Goal: Contribute content: Contribute content

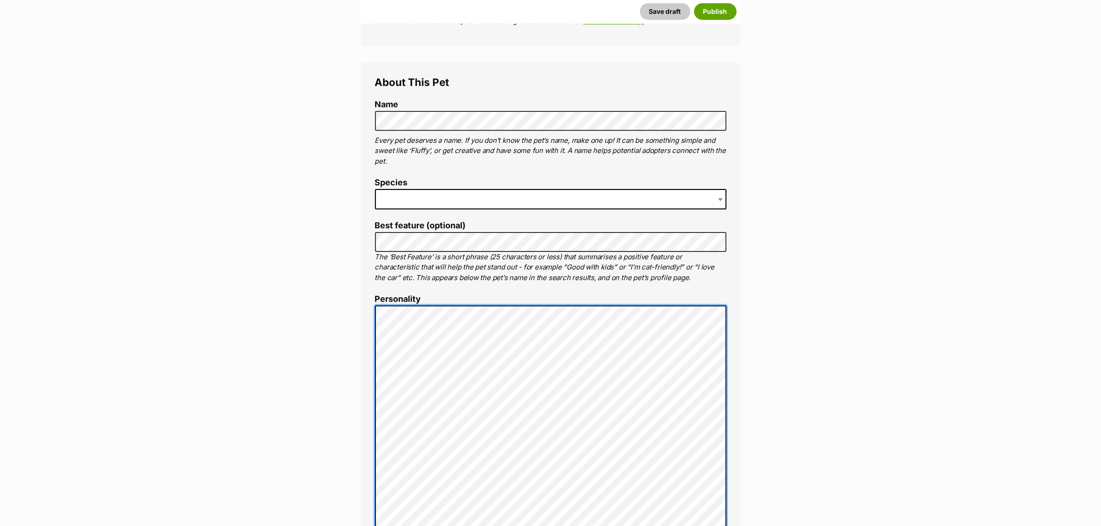
scroll to position [289, 0]
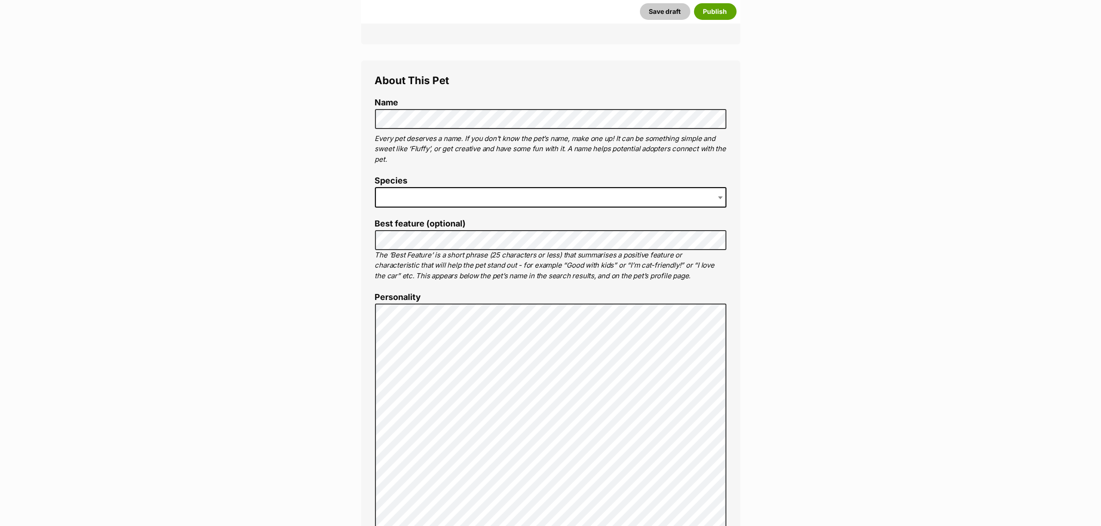
click at [432, 192] on span at bounding box center [550, 197] width 351 height 20
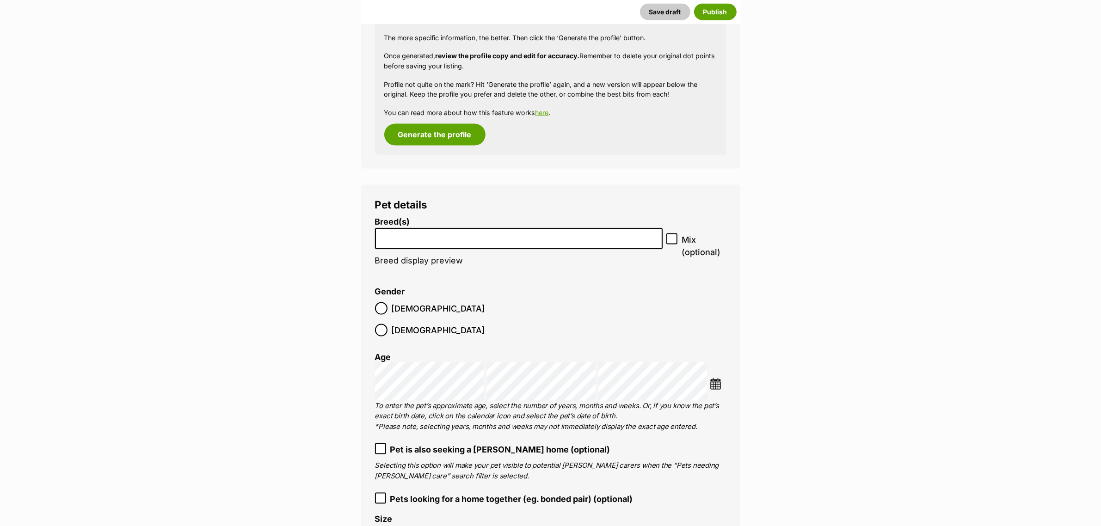
scroll to position [1619, 0]
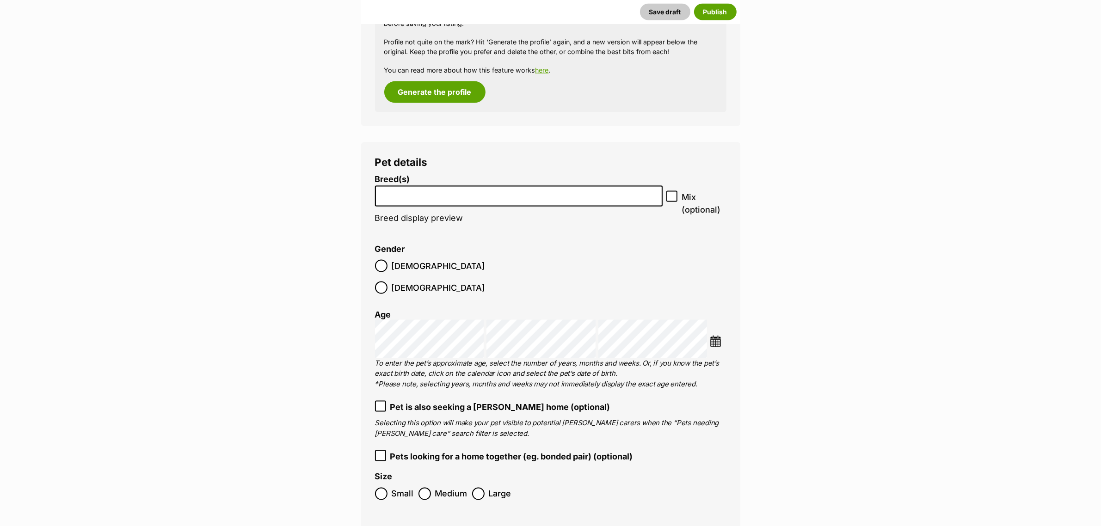
click at [392, 200] on li at bounding box center [518, 196] width 281 height 19
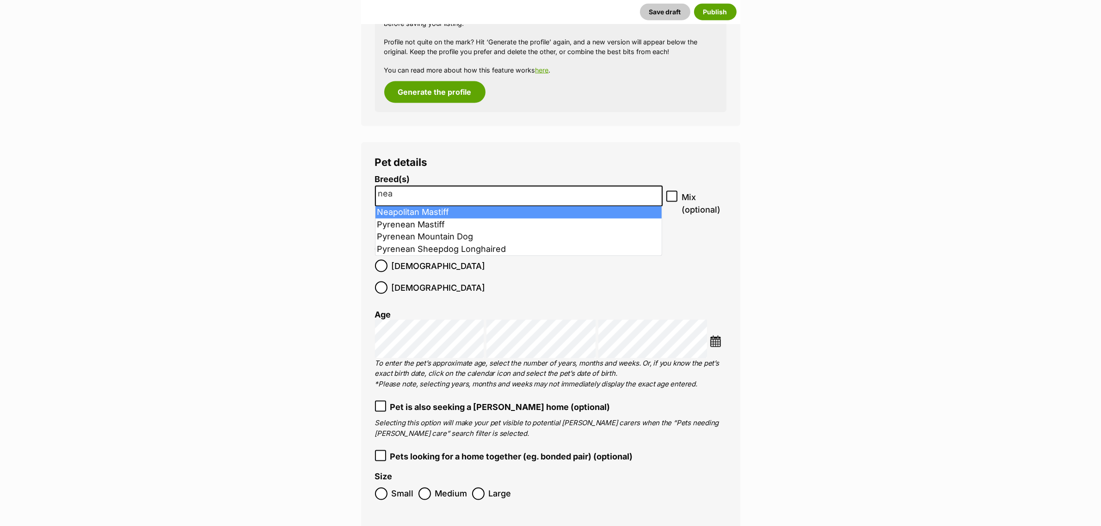
type input "nea"
select select "146"
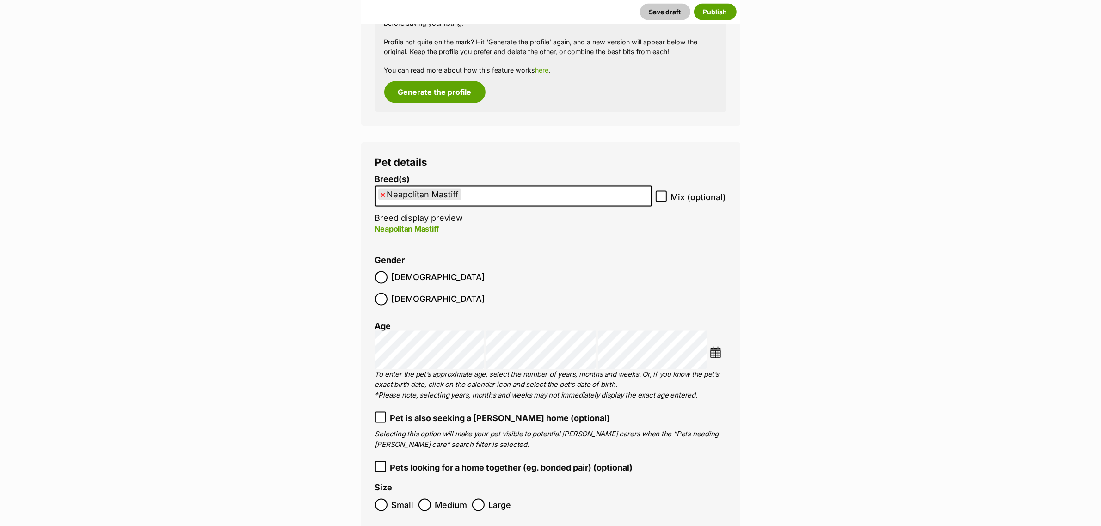
click at [714, 347] on img at bounding box center [716, 353] width 12 height 12
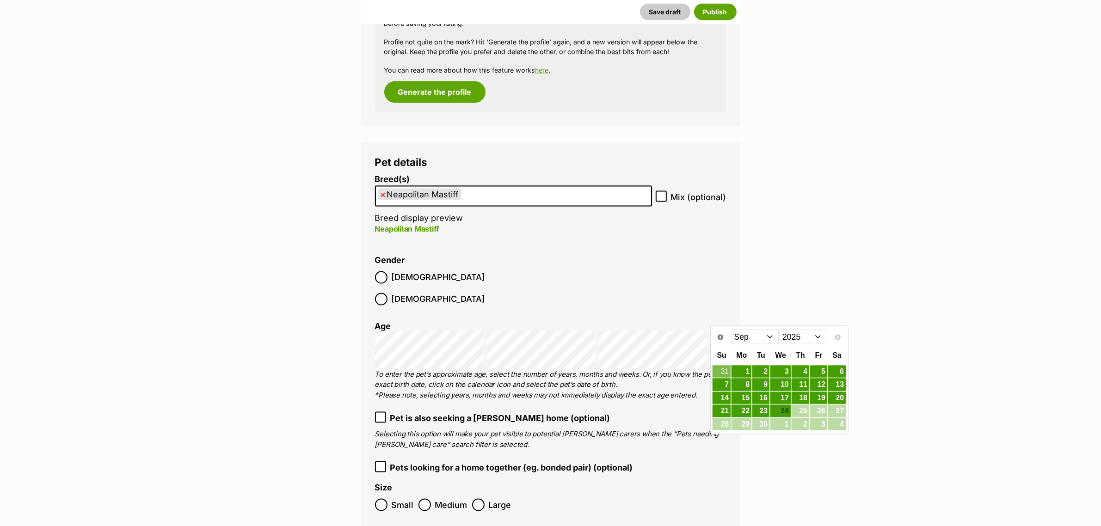
click at [803, 334] on select "2015 2016 2017 2018 2019 2020 2021 2022 2023 2024 2025" at bounding box center [804, 337] width 48 height 15
click at [769, 336] on select "Jan Feb Mar Apr May Jun Jul Aug Sep Oct Nov Dec" at bounding box center [756, 337] width 48 height 15
click at [818, 430] on link "28" at bounding box center [818, 425] width 17 height 12
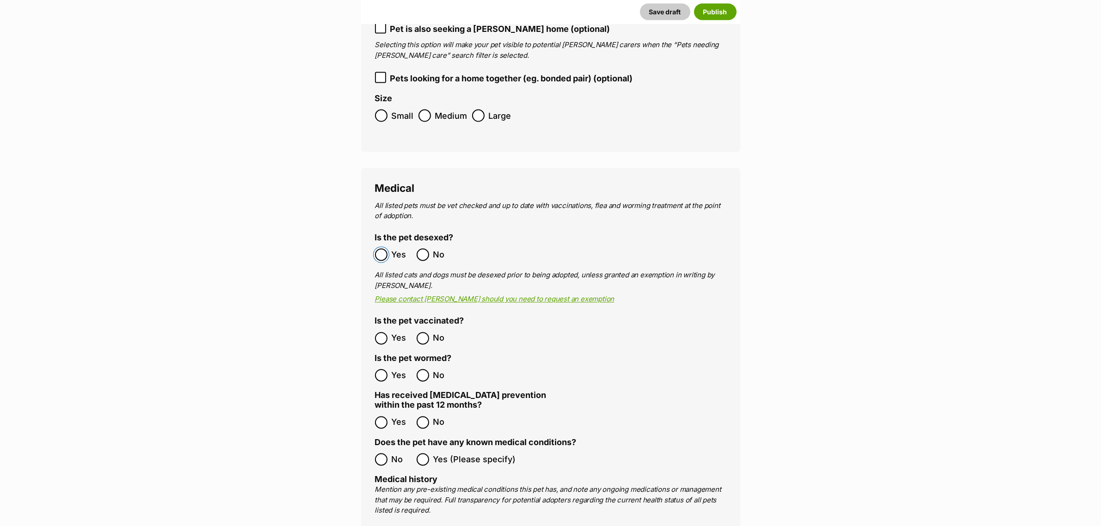
scroll to position [2023, 0]
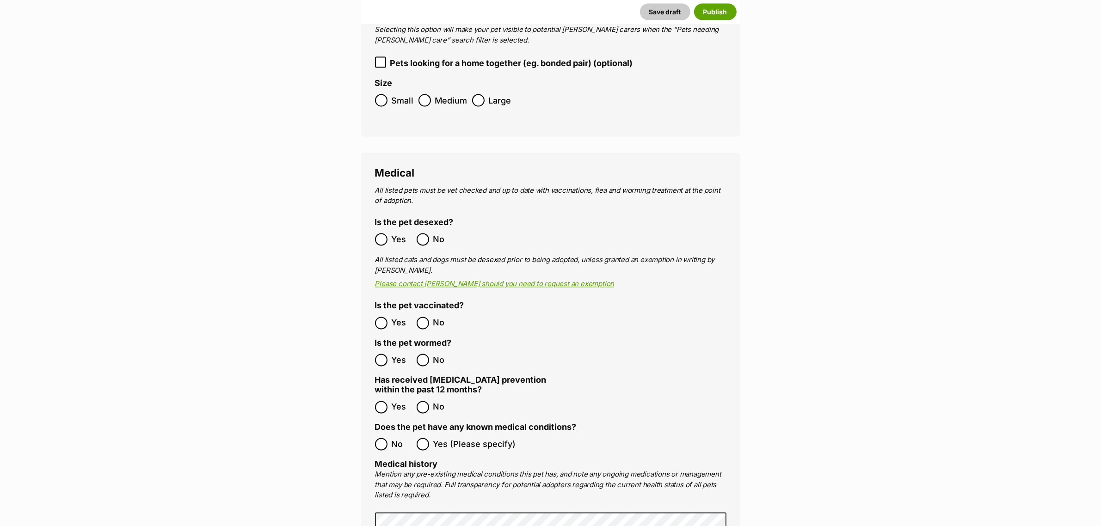
click at [384, 397] on ol "Yes No" at bounding box center [463, 408] width 176 height 22
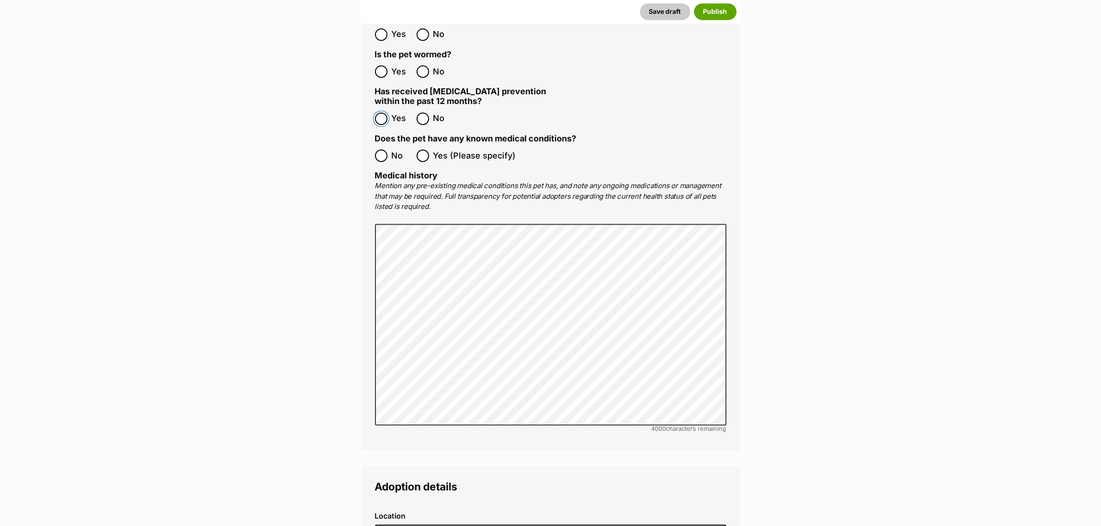
scroll to position [2544, 0]
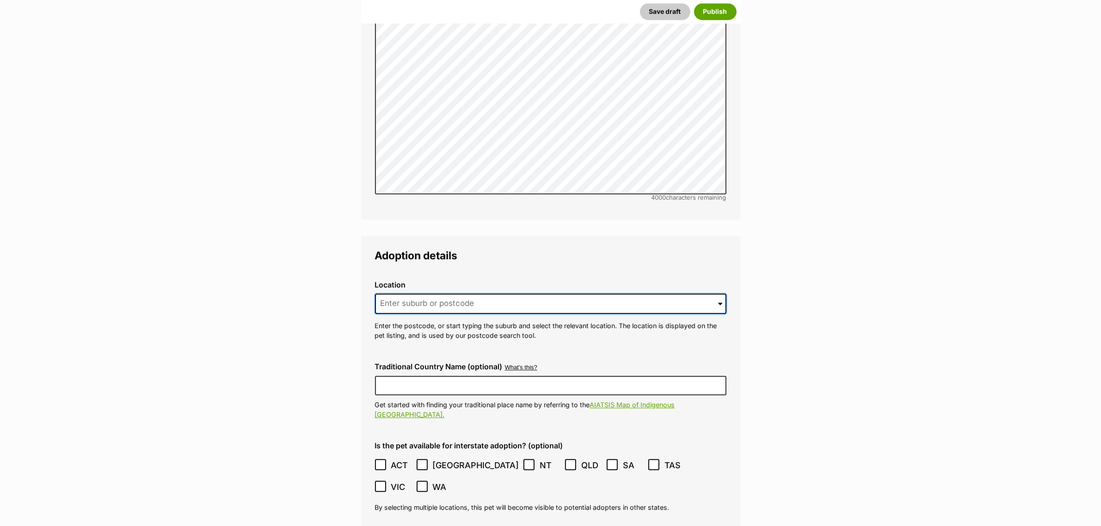
click at [536, 294] on input at bounding box center [550, 304] width 351 height 20
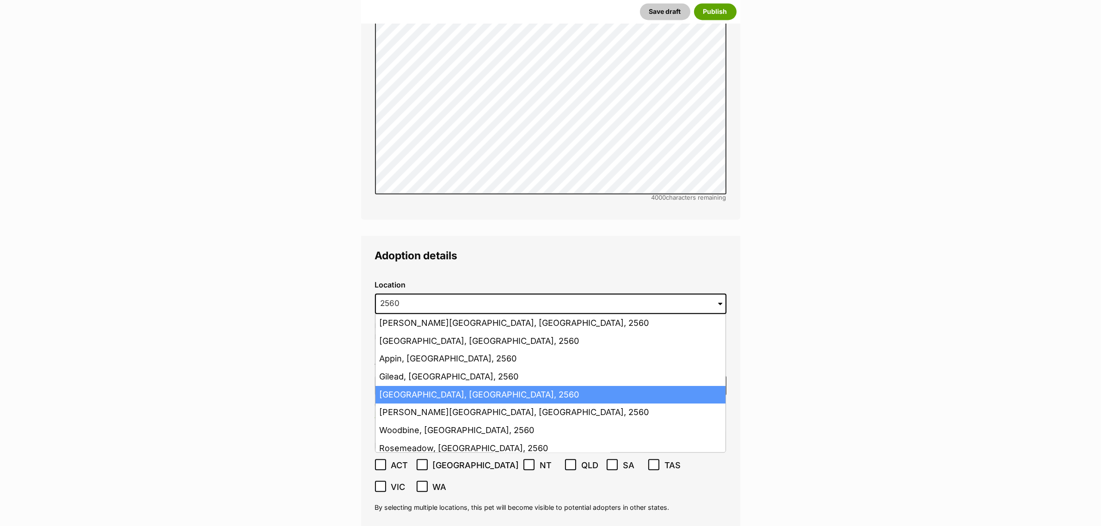
click at [465, 386] on li "Campbelltown, New South Wales, 2560" at bounding box center [551, 395] width 350 height 18
type input "Campbelltown, New South Wales, 2560"
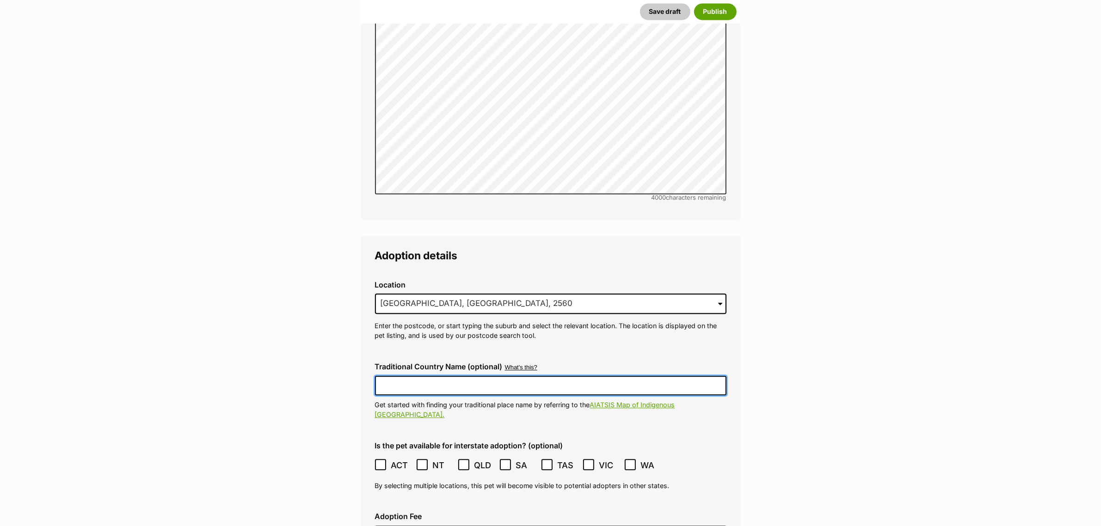
click at [460, 376] on input "Traditional Country Name (optional)" at bounding box center [550, 385] width 351 height 19
type input "Dharawal"
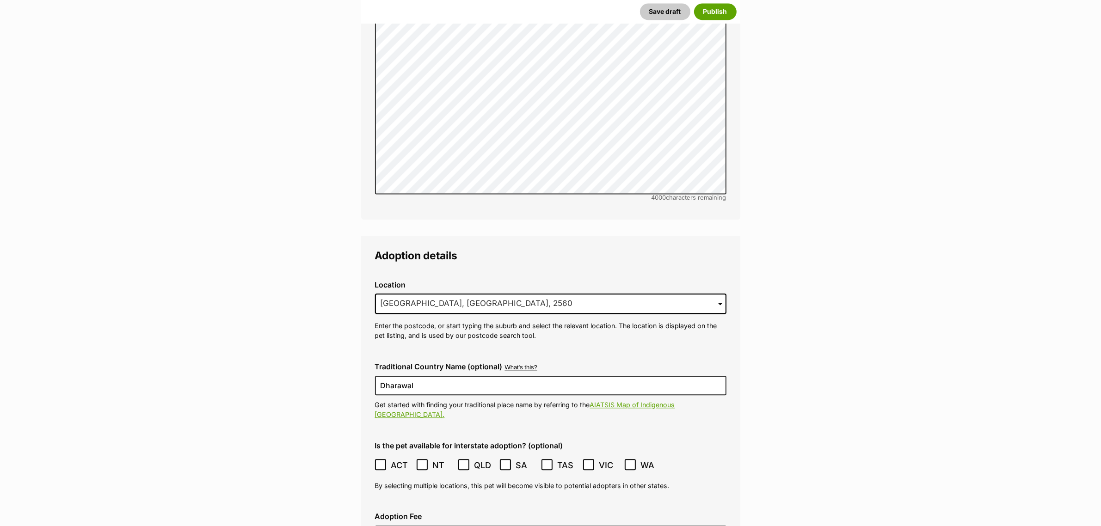
click at [383, 462] on icon at bounding box center [380, 465] width 6 height 6
click at [396, 505] on div "Adoption Fee" at bounding box center [551, 528] width 366 height 47
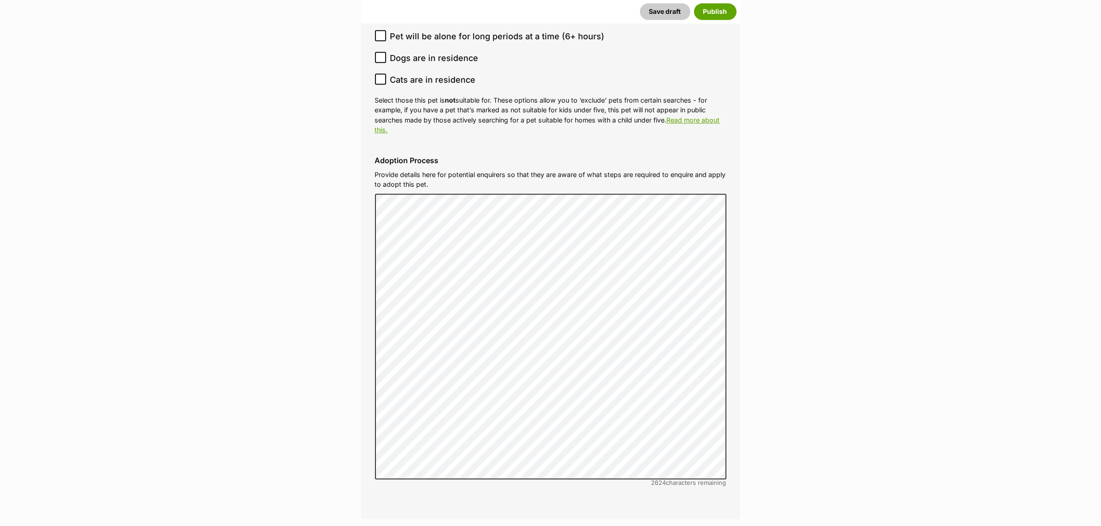
scroll to position [3295, 0]
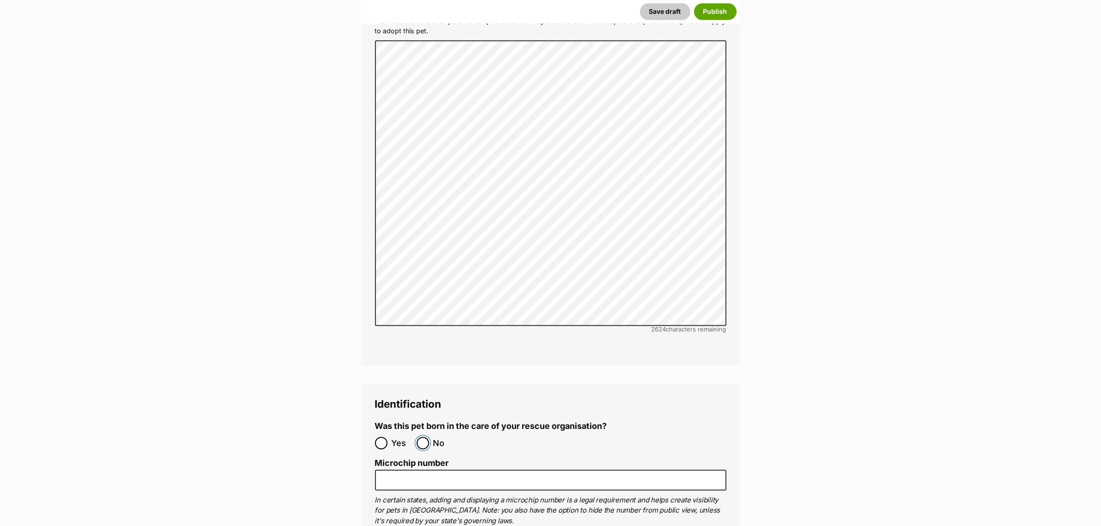
click at [422, 437] on input "No" at bounding box center [423, 443] width 12 height 12
radio input "true"
click at [722, 17] on button "Publish" at bounding box center [715, 11] width 43 height 17
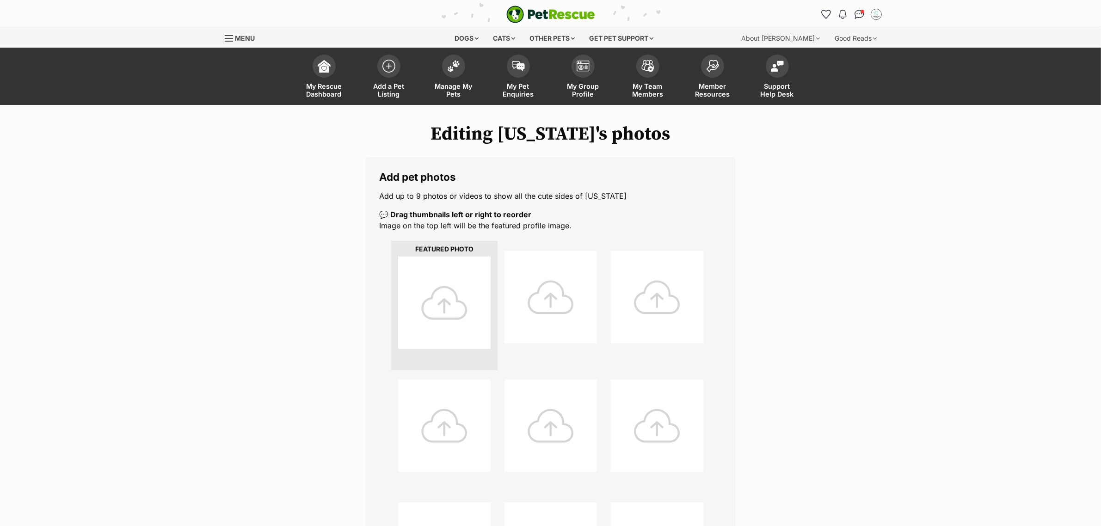
click at [465, 290] on div at bounding box center [444, 303] width 92 height 92
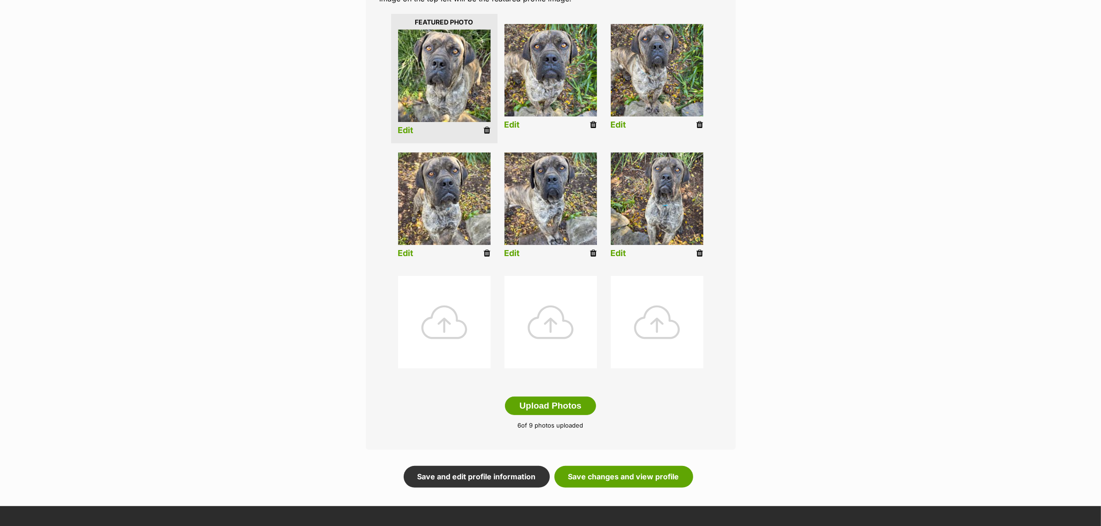
scroll to position [231, 0]
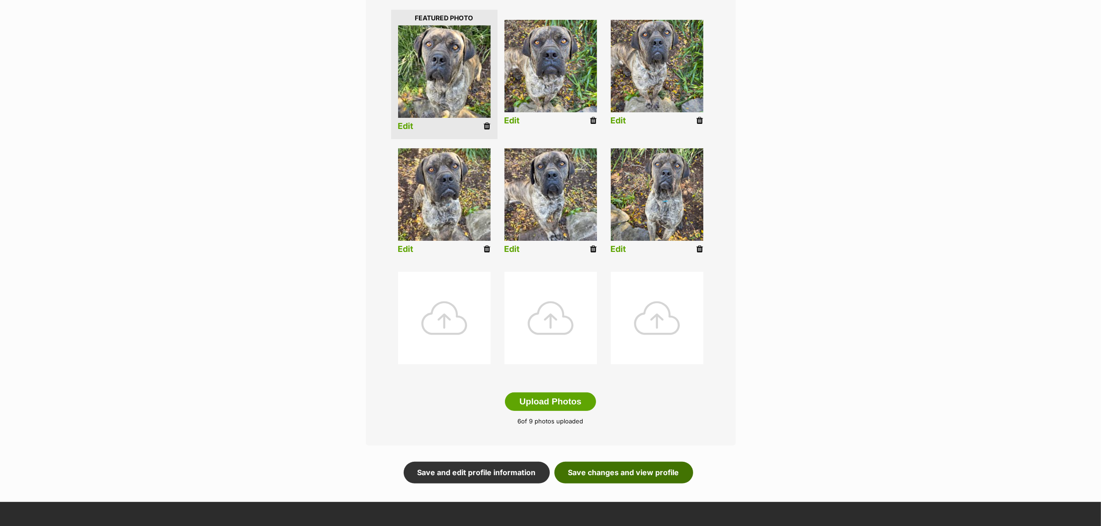
click at [641, 466] on link "Save changes and view profile" at bounding box center [624, 472] width 139 height 21
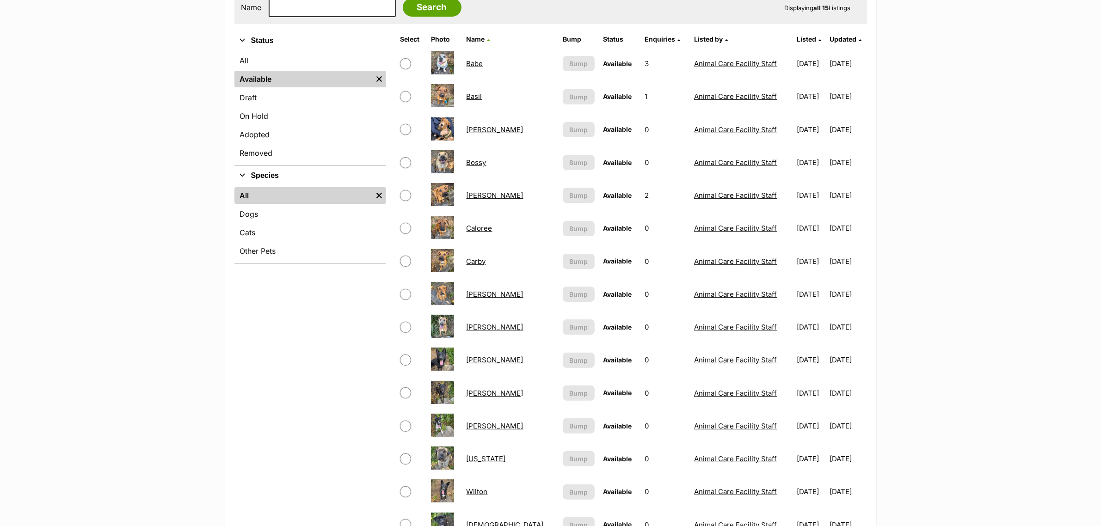
scroll to position [58, 0]
